Goal: Information Seeking & Learning: Learn about a topic

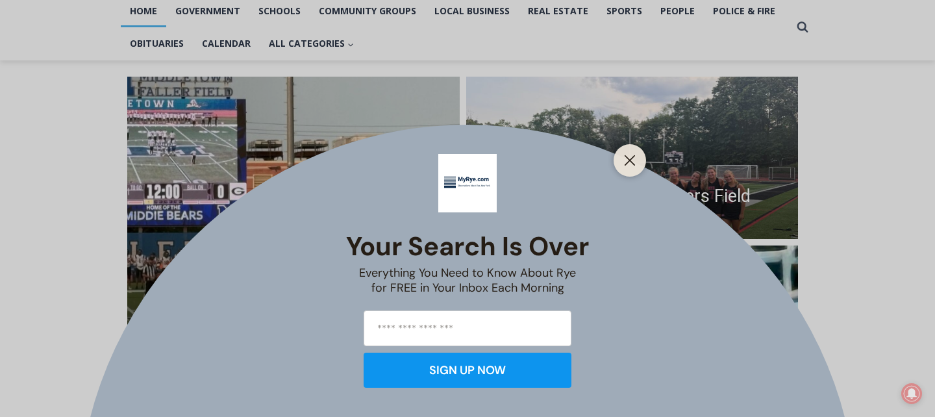
scroll to position [288, 0]
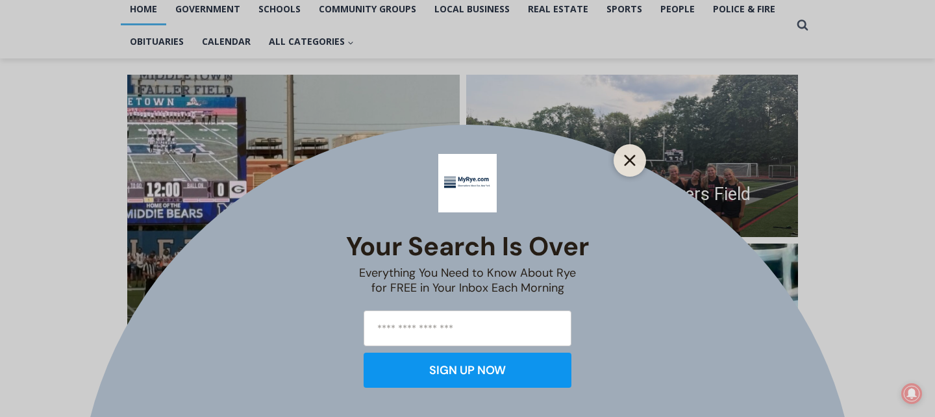
click at [634, 160] on icon "Close" at bounding box center [630, 161] width 12 height 12
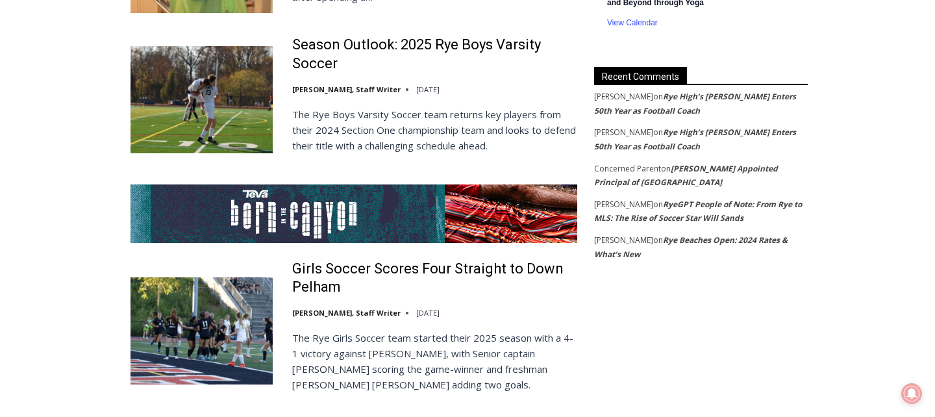
scroll to position [2400, 0]
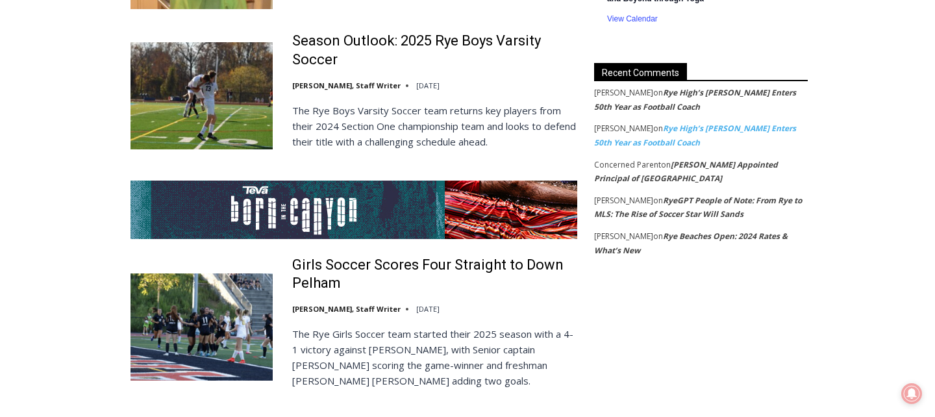
click at [655, 136] on link "Rye High’s [PERSON_NAME] Enters 50th Year as Football Coach" at bounding box center [695, 135] width 202 height 25
